Goal: Information Seeking & Learning: Learn about a topic

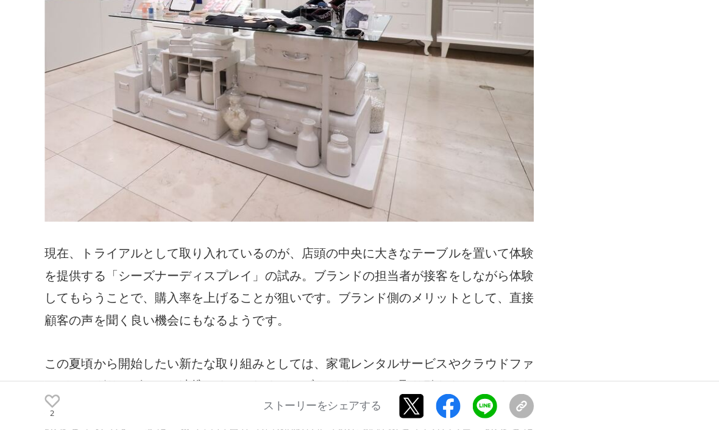
scroll to position [5271, 0]
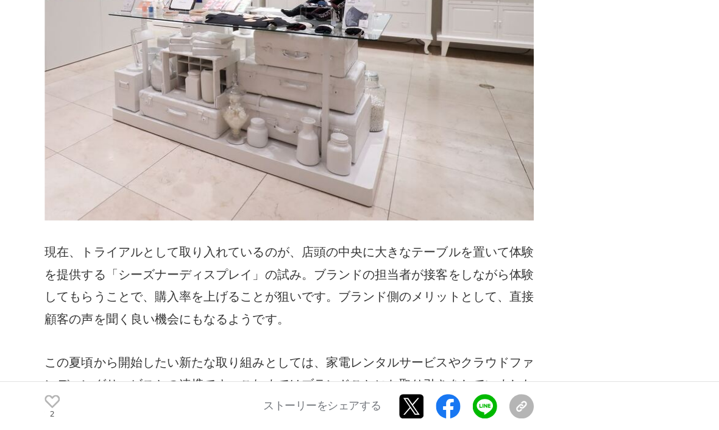
click at [187, 263] on p at bounding box center [232, 272] width 390 height 18
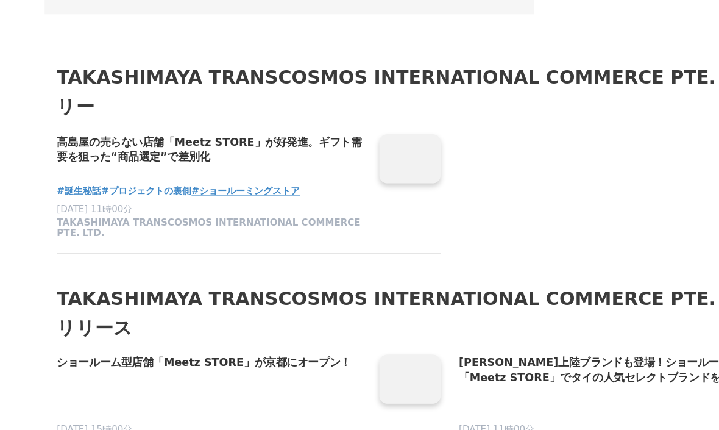
scroll to position [6519, 0]
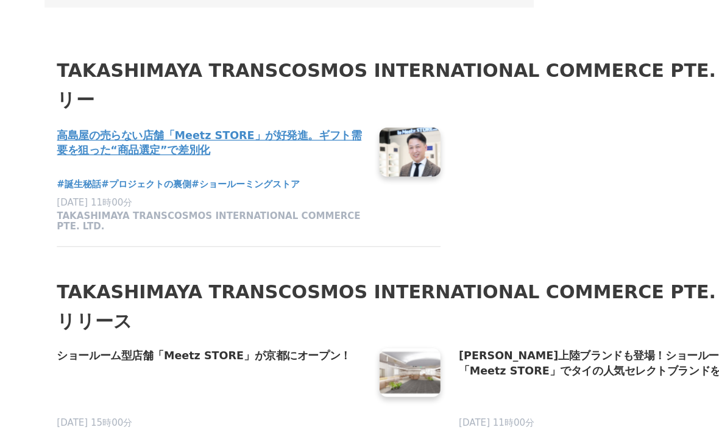
click at [189, 188] on h4 "高島屋の売らない店舗「Meetz STORE」が好発進。ギフト需要を狙った“商品選定”で差別化" at bounding box center [169, 200] width 247 height 25
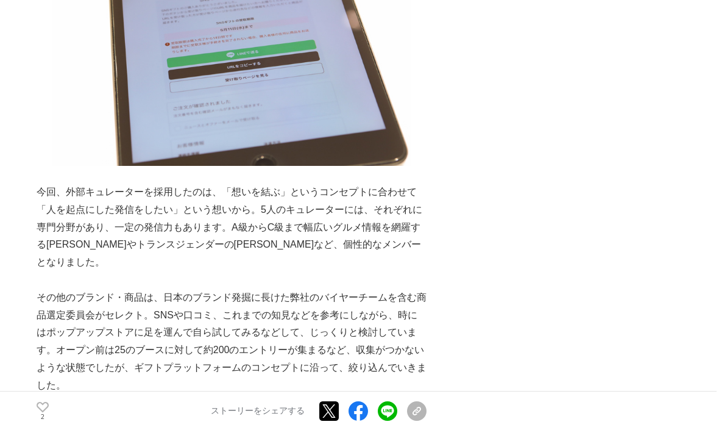
scroll to position [1260, 0]
